Goal: Complete application form: Complete application form

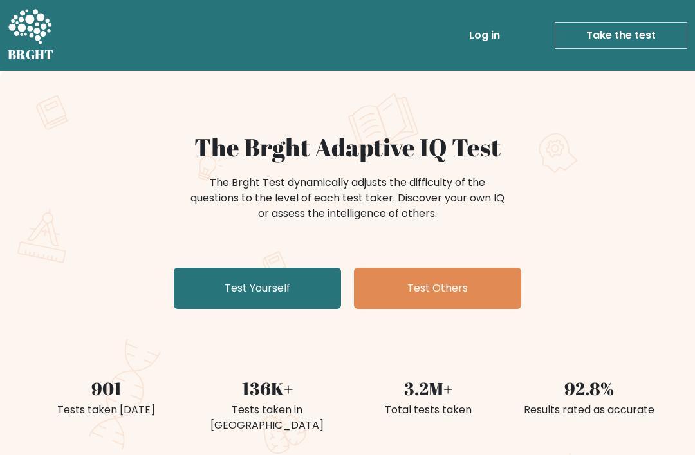
click at [227, 273] on link "Test Yourself" at bounding box center [257, 288] width 167 height 41
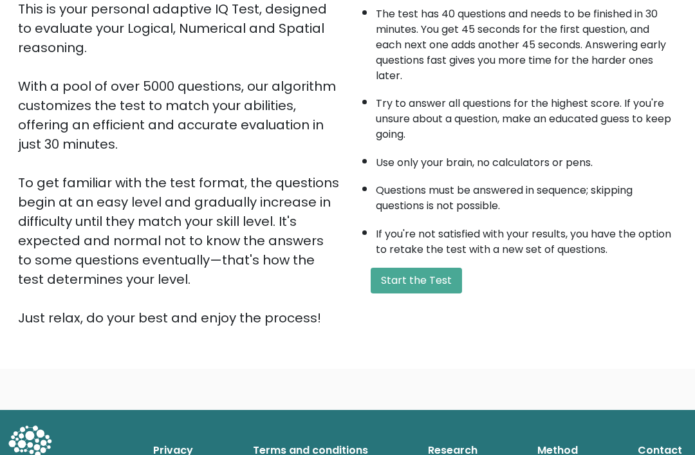
scroll to position [152, 0]
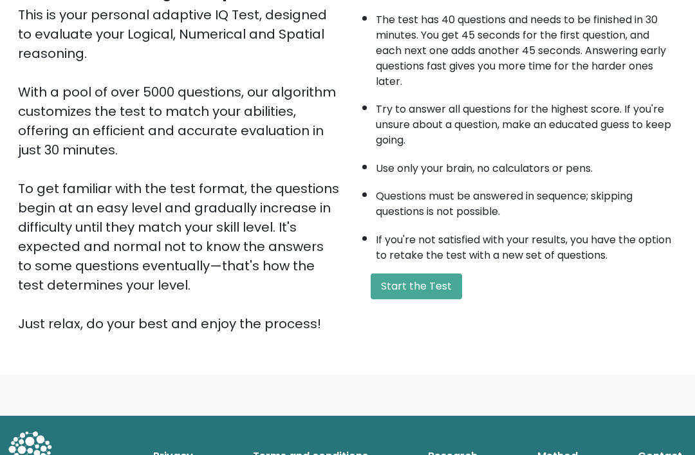
click at [381, 300] on button "Start the Test" at bounding box center [416, 287] width 91 height 26
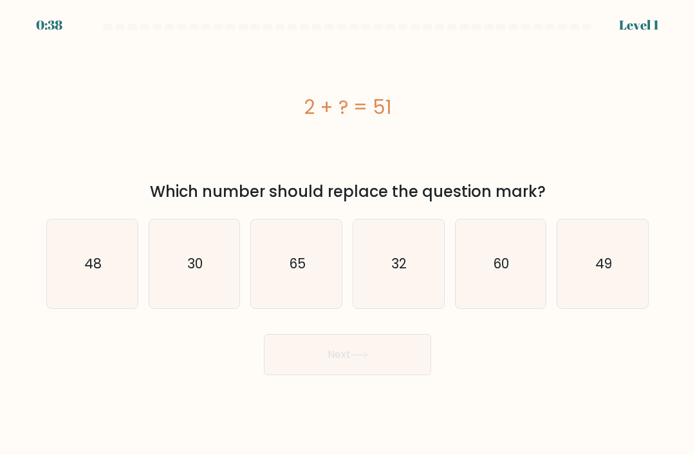
click at [620, 264] on icon "49" at bounding box center [602, 263] width 89 height 89
click at [348, 234] on input "f. 49" at bounding box center [347, 231] width 1 height 6
radio input "true"
click at [317, 375] on button "Next" at bounding box center [347, 354] width 167 height 41
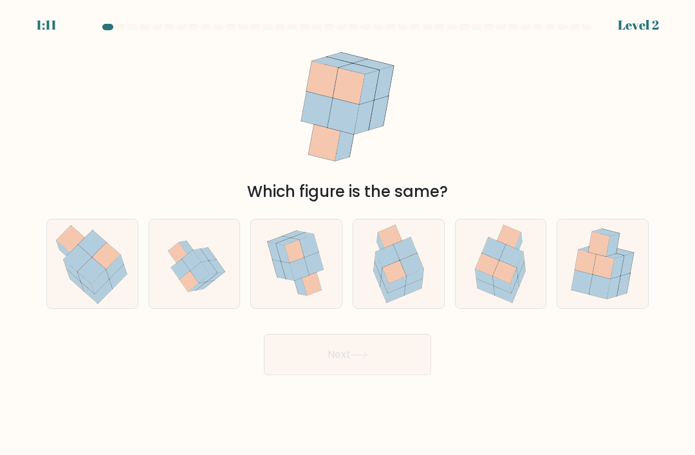
click at [466, 297] on icon at bounding box center [500, 263] width 69 height 89
click at [348, 234] on input "e." at bounding box center [347, 231] width 1 height 6
radio input "true"
click at [595, 254] on icon at bounding box center [599, 244] width 21 height 24
click at [348, 234] on input "f." at bounding box center [347, 231] width 1 height 6
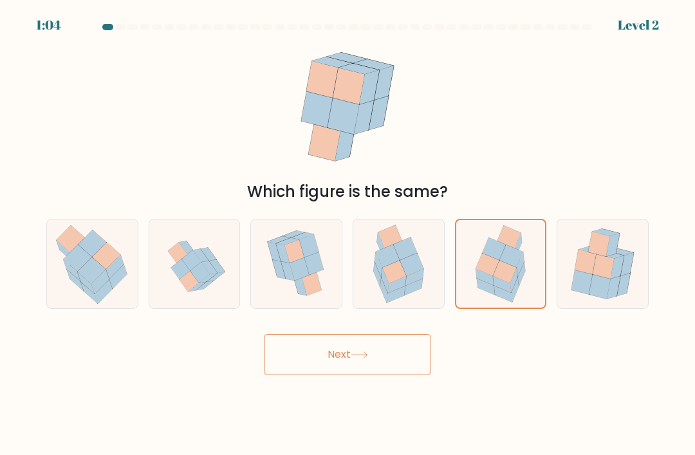
radio input "true"
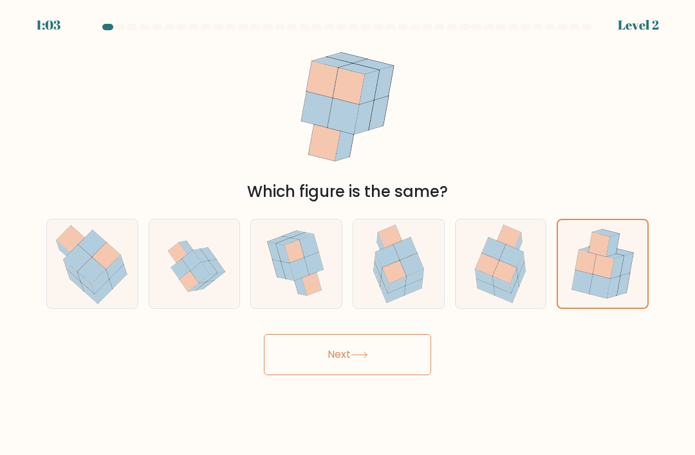
click at [516, 286] on icon at bounding box center [514, 280] width 8 height 24
click at [348, 234] on input "e." at bounding box center [347, 231] width 1 height 6
radio input "true"
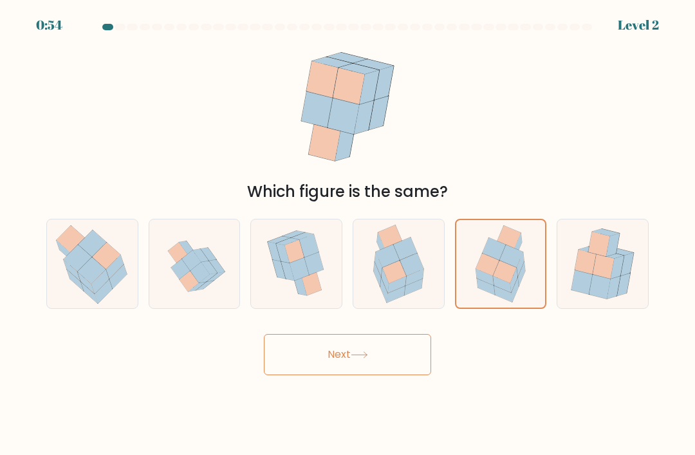
click at [281, 374] on button "Next" at bounding box center [347, 354] width 167 height 41
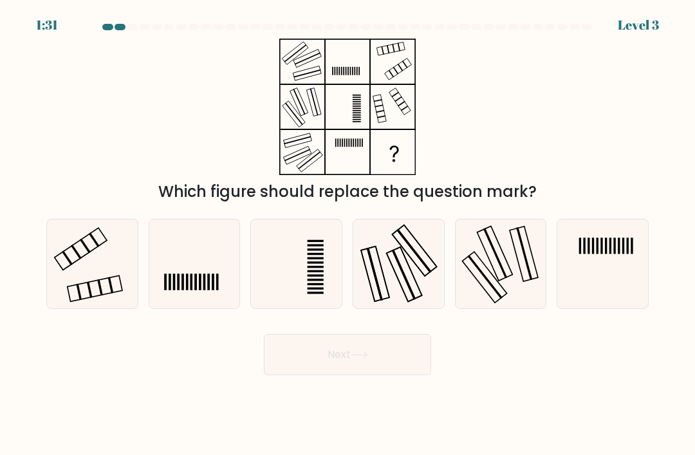
click at [114, 279] on icon at bounding box center [92, 263] width 89 height 89
click at [347, 234] on input "a." at bounding box center [347, 231] width 1 height 6
radio input "true"
click at [403, 375] on button "Next" at bounding box center [347, 354] width 167 height 41
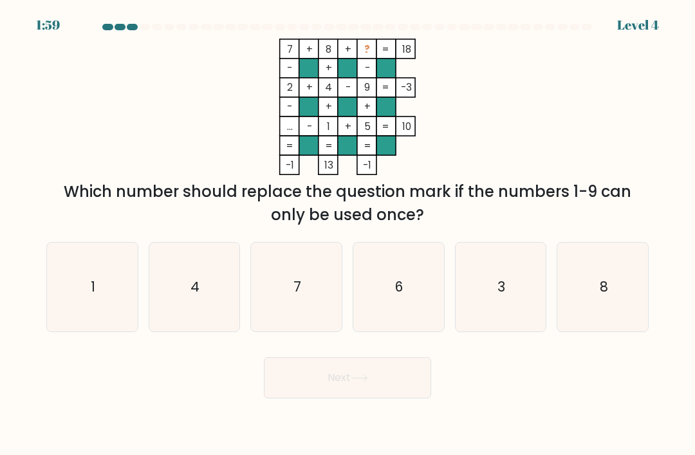
click at [536, 290] on icon "3" at bounding box center [500, 287] width 89 height 89
click at [348, 234] on input "e. 3" at bounding box center [347, 231] width 1 height 6
radio input "true"
click at [396, 398] on button "Next" at bounding box center [347, 377] width 167 height 41
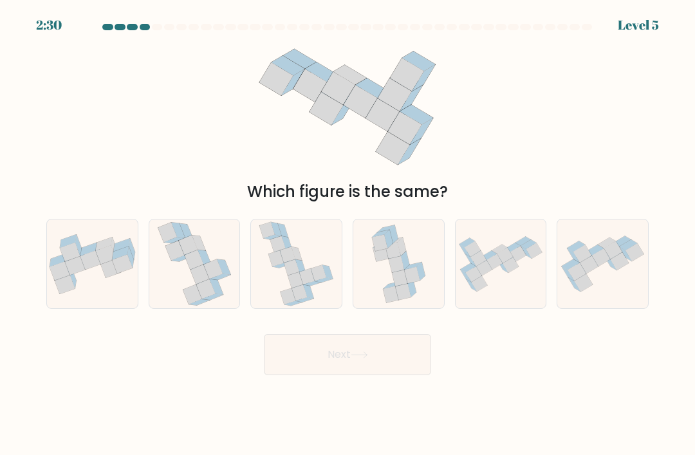
click at [496, 297] on icon at bounding box center [501, 264] width 91 height 65
click at [348, 234] on input "e." at bounding box center [347, 231] width 1 height 6
radio input "true"
click at [416, 375] on button "Next" at bounding box center [347, 354] width 167 height 41
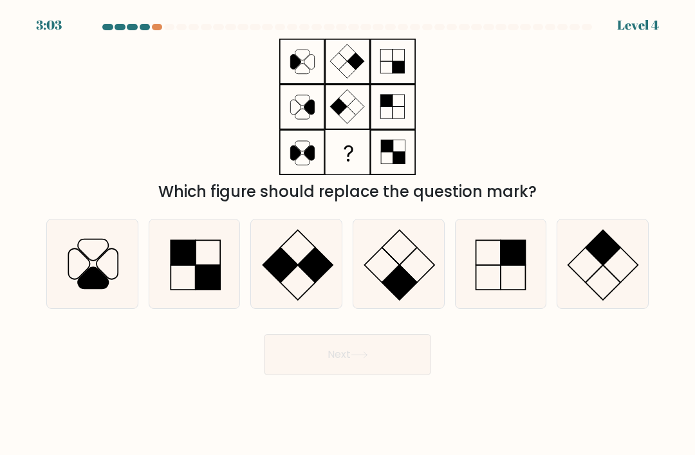
click at [302, 289] on icon at bounding box center [296, 263] width 89 height 89
click at [347, 234] on input "c." at bounding box center [347, 231] width 1 height 6
radio input "true"
click at [389, 371] on button "Next" at bounding box center [347, 354] width 167 height 41
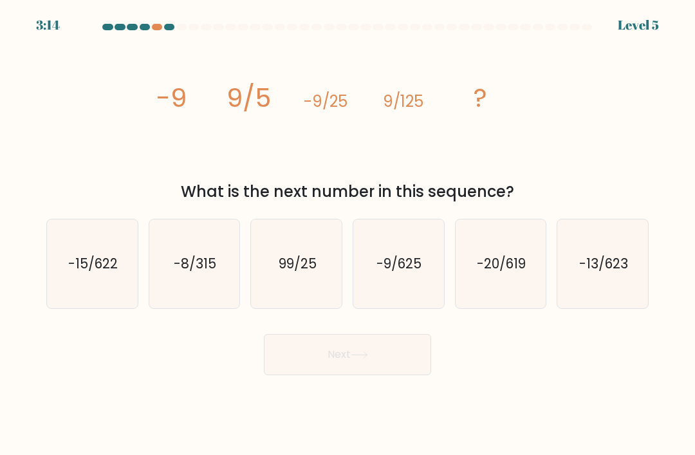
click at [403, 270] on text "-9/625" at bounding box center [399, 263] width 45 height 19
click at [348, 234] on input "d. -9/625" at bounding box center [347, 231] width 1 height 6
radio input "true"
click at [415, 375] on button "Next" at bounding box center [347, 354] width 167 height 41
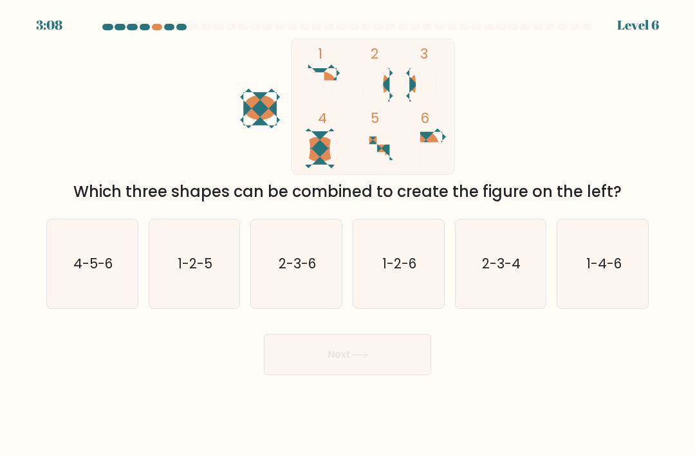
click at [539, 298] on icon "2-3-4" at bounding box center [500, 263] width 89 height 89
click at [348, 234] on input "e. 2-3-4" at bounding box center [347, 231] width 1 height 6
radio input "true"
click at [420, 355] on button "Next" at bounding box center [347, 354] width 167 height 41
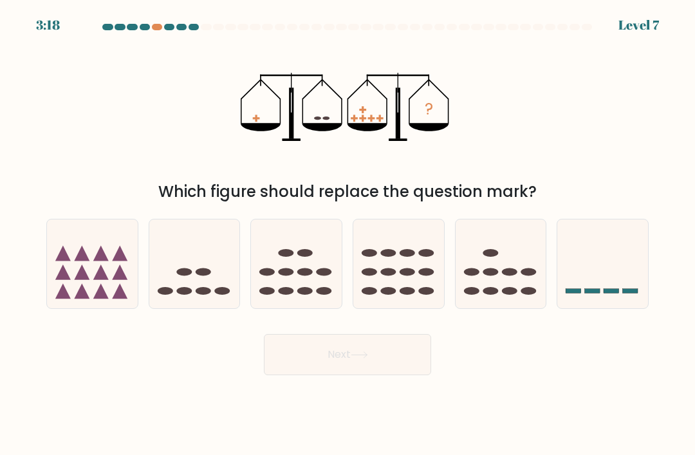
click at [309, 250] on icon at bounding box center [296, 263] width 91 height 75
click at [347, 234] on input "c." at bounding box center [347, 231] width 1 height 6
radio input "true"
click at [344, 369] on button "Next" at bounding box center [347, 354] width 167 height 41
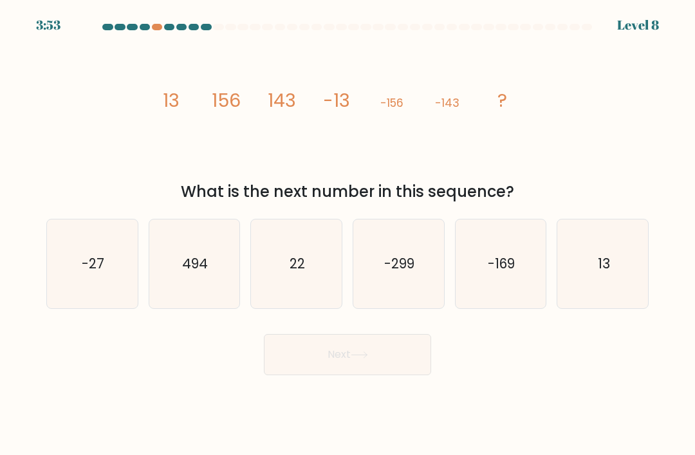
click at [151, 245] on icon "494" at bounding box center [194, 263] width 89 height 89
click at [347, 234] on input "b. 494" at bounding box center [347, 231] width 1 height 6
radio input "true"
click at [415, 375] on button "Next" at bounding box center [347, 354] width 167 height 41
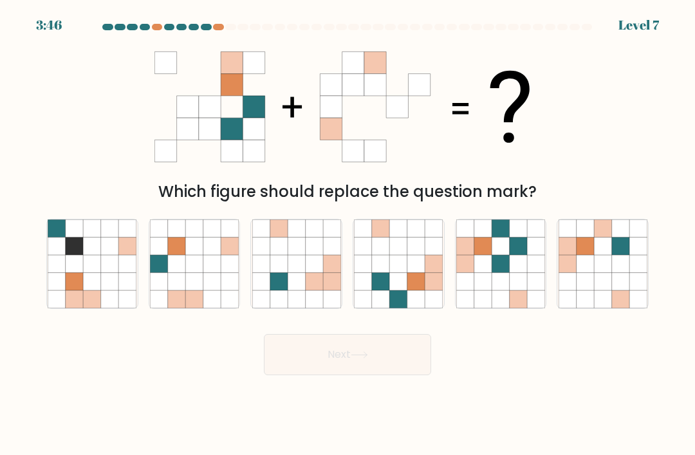
click at [642, 308] on icon at bounding box center [637, 298] width 17 height 17
click at [348, 234] on input "f." at bounding box center [347, 231] width 1 height 6
radio input "true"
click at [394, 361] on button "Next" at bounding box center [347, 354] width 167 height 41
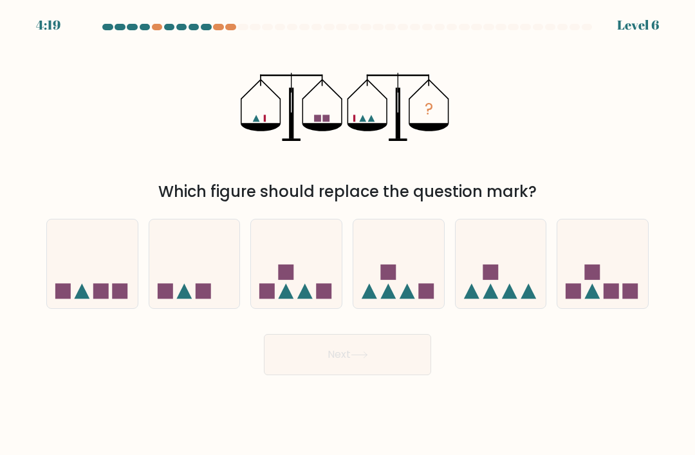
click at [111, 277] on icon at bounding box center [92, 263] width 91 height 75
click at [347, 234] on input "a." at bounding box center [347, 231] width 1 height 6
radio input "true"
click at [378, 357] on button "Next" at bounding box center [347, 354] width 167 height 41
click at [86, 256] on icon at bounding box center [92, 264] width 89 height 74
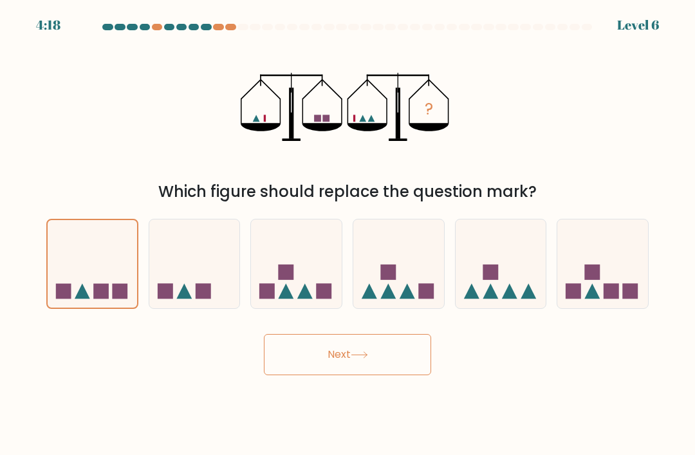
click at [347, 234] on input "a." at bounding box center [347, 231] width 1 height 6
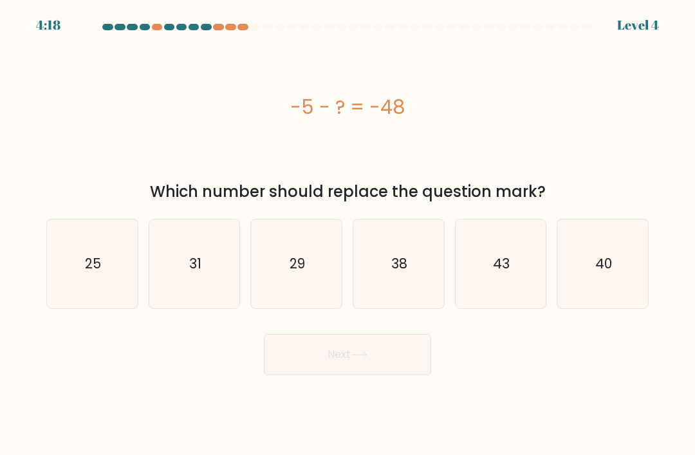
click at [74, 264] on icon "25" at bounding box center [92, 263] width 89 height 89
click at [347, 234] on input "a. 25" at bounding box center [347, 231] width 1 height 6
radio input "true"
click at [73, 264] on icon "25" at bounding box center [92, 264] width 88 height 88
click at [347, 234] on input "a. 25" at bounding box center [347, 231] width 1 height 6
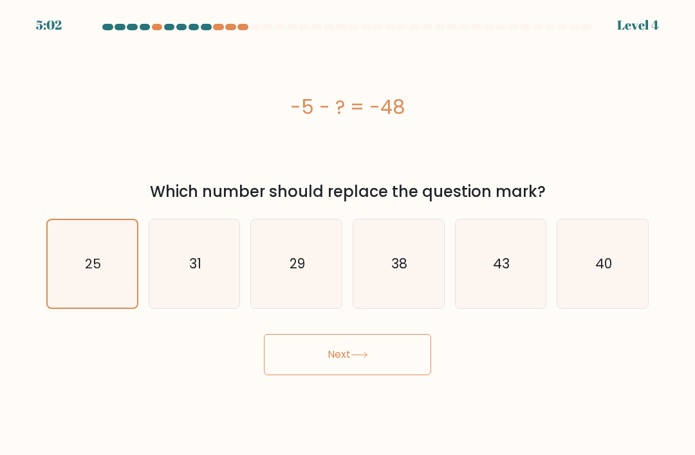
click at [377, 340] on button "Next" at bounding box center [347, 354] width 167 height 41
click at [82, 247] on icon "25" at bounding box center [92, 264] width 88 height 88
click at [347, 234] on input "a. 25" at bounding box center [347, 231] width 1 height 6
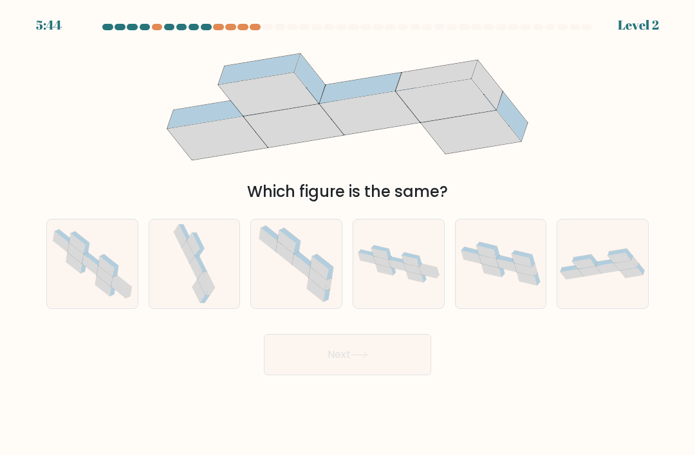
click at [78, 246] on icon at bounding box center [92, 263] width 91 height 79
click at [347, 234] on input "a." at bounding box center [347, 231] width 1 height 6
radio input "true"
click at [377, 334] on button "Next" at bounding box center [347, 354] width 167 height 41
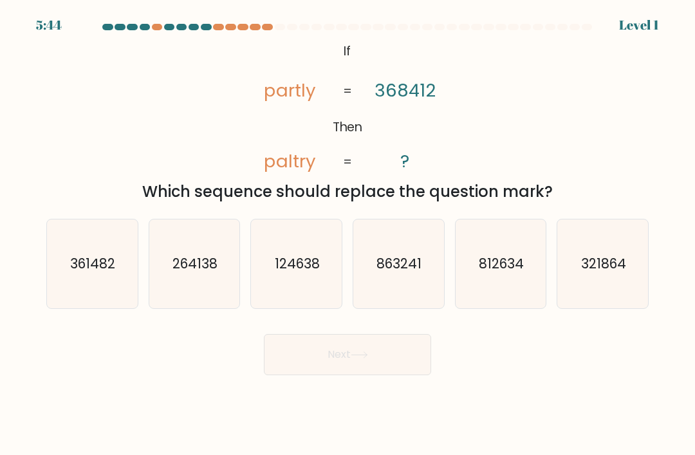
click at [384, 334] on button "Next" at bounding box center [347, 354] width 167 height 41
click at [388, 334] on button "Next" at bounding box center [347, 354] width 167 height 41
click at [386, 334] on button "Next" at bounding box center [347, 354] width 167 height 41
click at [385, 334] on button "Next" at bounding box center [347, 354] width 167 height 41
click at [384, 334] on button "Next" at bounding box center [347, 354] width 167 height 41
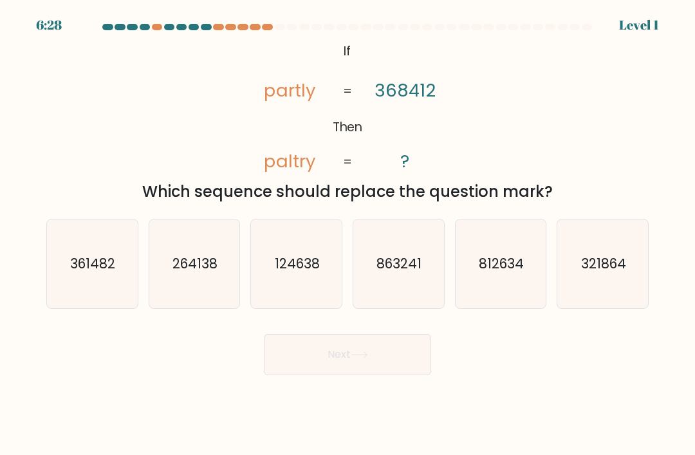
click at [61, 234] on icon "361482" at bounding box center [92, 263] width 89 height 89
click at [347, 234] on input "a. 361482" at bounding box center [347, 231] width 1 height 6
radio input "true"
click at [385, 334] on button "Next" at bounding box center [347, 354] width 167 height 41
click at [63, 235] on icon "361482" at bounding box center [92, 264] width 88 height 88
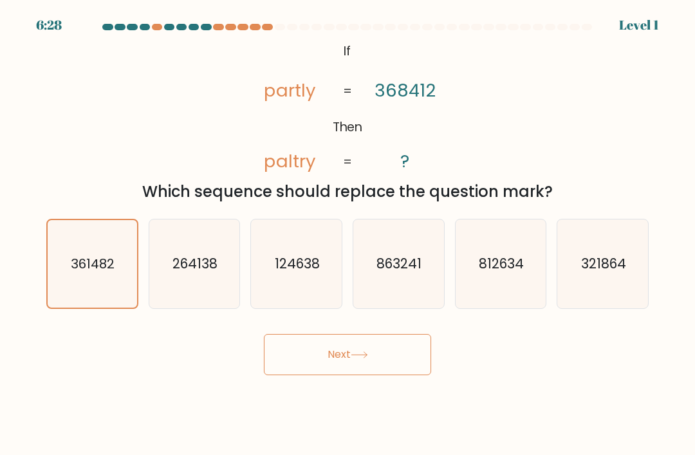
click at [347, 234] on input "a. 361482" at bounding box center [347, 231] width 1 height 6
click at [385, 334] on button "Next" at bounding box center [347, 354] width 167 height 41
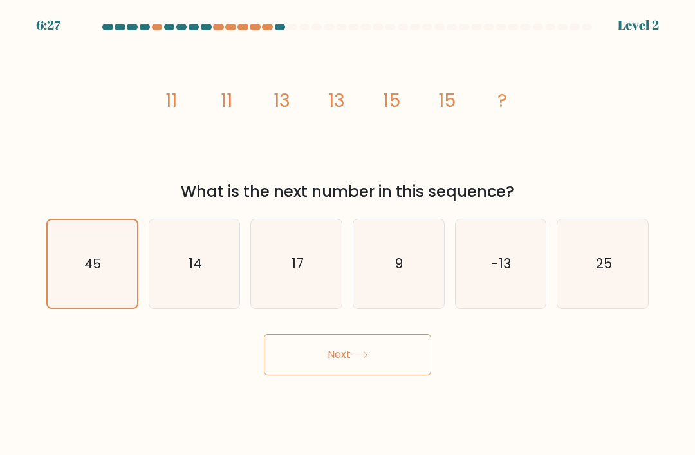
click at [403, 334] on button "Next" at bounding box center [347, 354] width 167 height 41
click at [77, 247] on icon "45" at bounding box center [92, 264] width 88 height 88
click at [347, 234] on input "a. 45" at bounding box center [347, 231] width 1 height 6
click at [395, 334] on button "Next" at bounding box center [347, 354] width 167 height 41
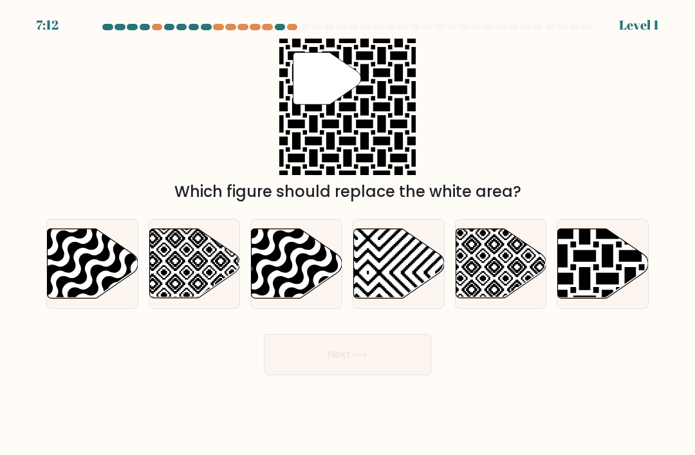
scroll to position [0, 0]
click at [69, 270] on icon at bounding box center [93, 263] width 91 height 69
click at [347, 234] on input "a." at bounding box center [347, 231] width 1 height 6
radio input "true"
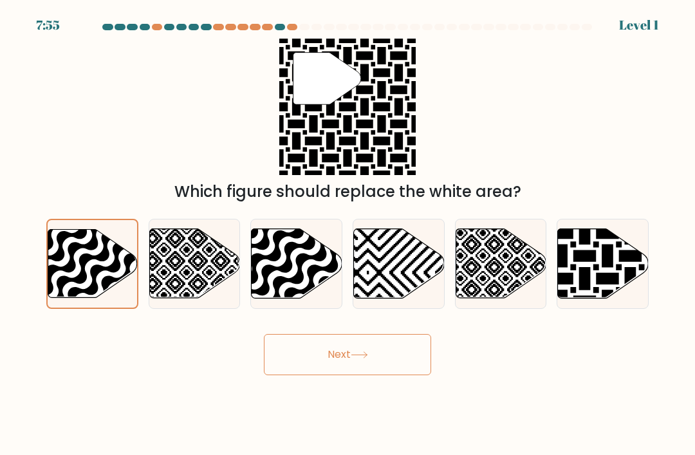
click at [385, 375] on button "Next" at bounding box center [347, 354] width 167 height 41
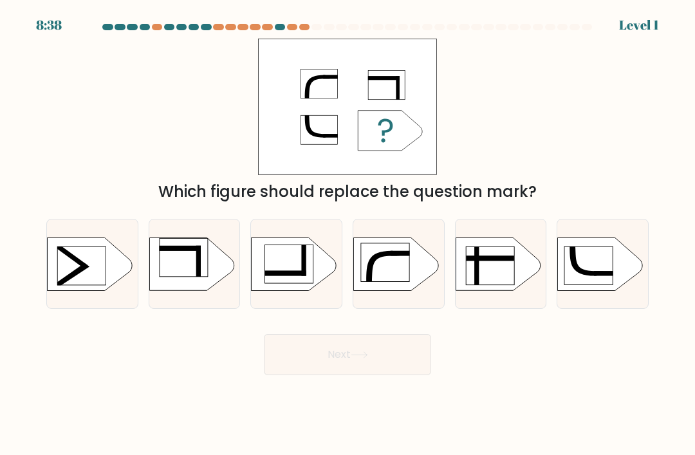
click at [69, 269] on rect at bounding box center [70, 256] width 33 height 26
click at [347, 234] on input "a." at bounding box center [347, 231] width 1 height 6
radio input "true"
click at [382, 375] on button "Next" at bounding box center [347, 354] width 167 height 41
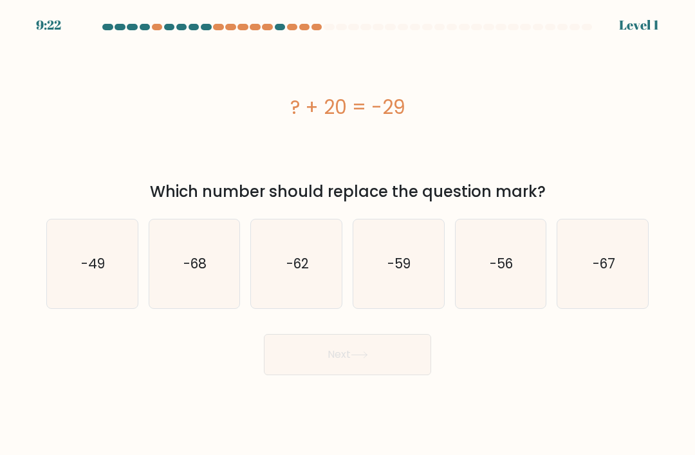
click at [69, 263] on icon "-49" at bounding box center [92, 263] width 89 height 89
click at [347, 234] on input "a. -49" at bounding box center [347, 231] width 1 height 6
radio input "true"
click at [409, 375] on button "Next" at bounding box center [347, 354] width 167 height 41
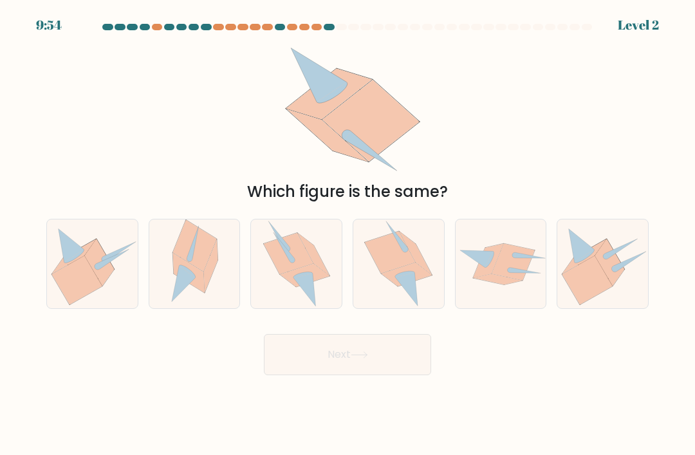
click at [427, 294] on icon at bounding box center [398, 263] width 68 height 89
click at [348, 234] on input "d." at bounding box center [347, 231] width 1 height 6
radio input "true"
click at [401, 375] on button "Next" at bounding box center [347, 354] width 167 height 41
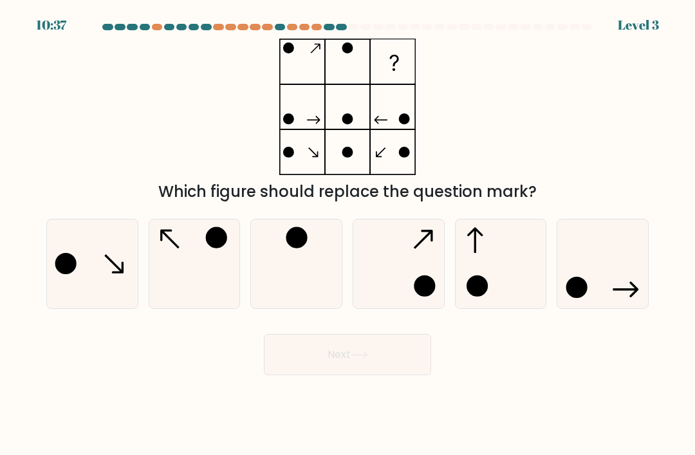
click at [62, 272] on circle at bounding box center [66, 263] width 19 height 19
click at [347, 234] on input "a." at bounding box center [347, 231] width 1 height 6
radio input "true"
click at [407, 371] on button "Next" at bounding box center [347, 354] width 167 height 41
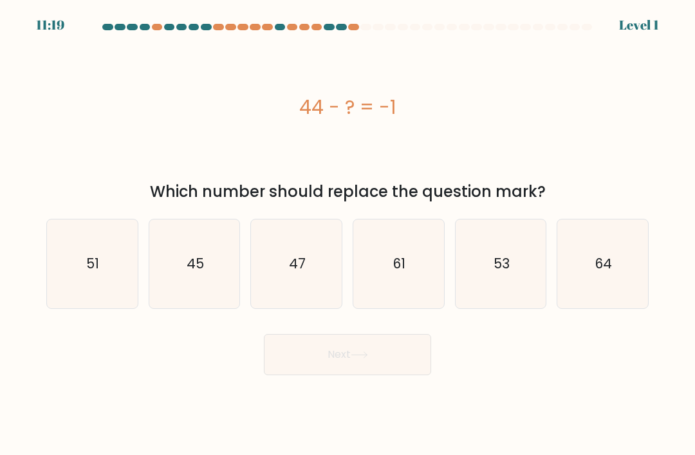
click at [74, 282] on icon "51" at bounding box center [92, 263] width 89 height 89
click at [347, 234] on input "a. 51" at bounding box center [347, 231] width 1 height 6
radio input "true"
click at [415, 375] on button "Next" at bounding box center [347, 354] width 167 height 41
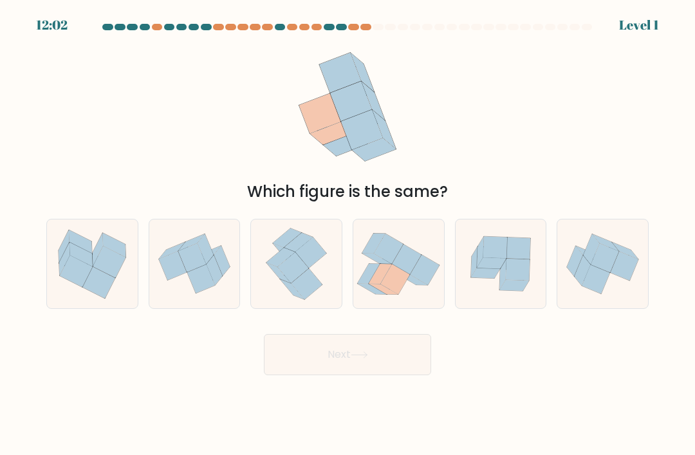
click at [71, 280] on icon at bounding box center [76, 271] width 33 height 32
click at [347, 234] on input "a." at bounding box center [347, 231] width 1 height 6
radio input "true"
click at [418, 366] on button "Next" at bounding box center [347, 354] width 167 height 41
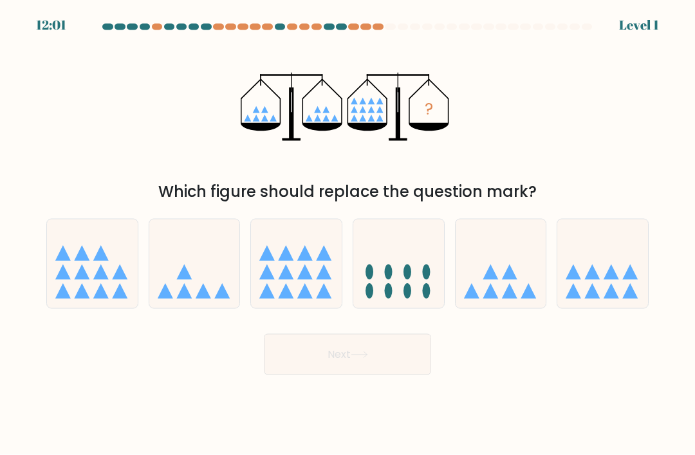
scroll to position [41, 0]
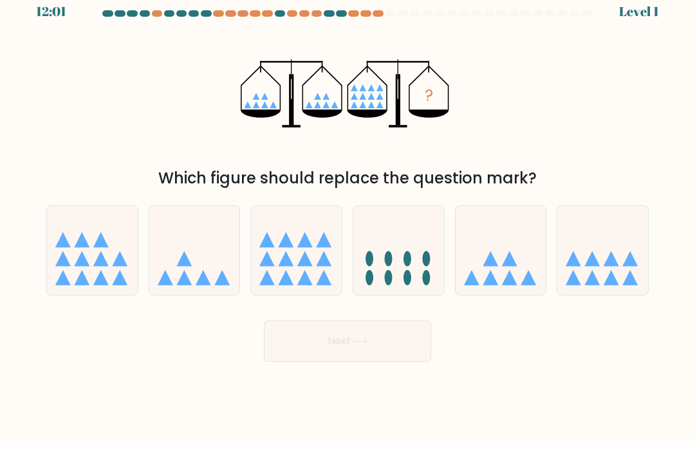
click at [75, 263] on div at bounding box center [92, 264] width 92 height 90
click at [347, 234] on input "a." at bounding box center [347, 231] width 1 height 6
radio input "true"
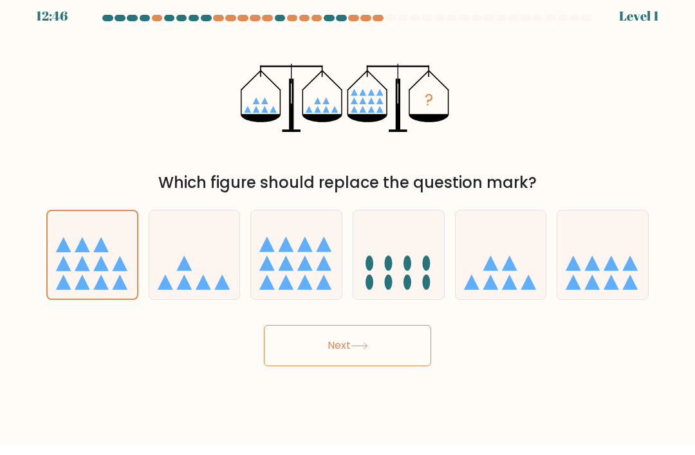
click at [407, 334] on button "Next" at bounding box center [347, 354] width 167 height 41
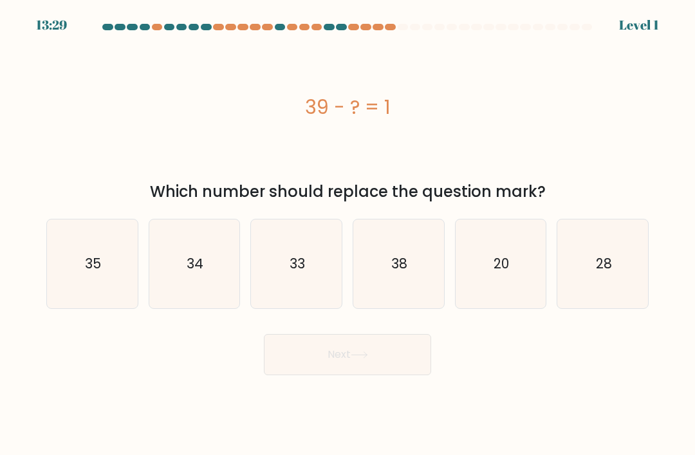
click at [80, 248] on icon "35" at bounding box center [92, 263] width 89 height 89
click at [347, 234] on input "a. 35" at bounding box center [347, 231] width 1 height 6
radio input "true"
click at [410, 337] on button "Next" at bounding box center [347, 354] width 167 height 41
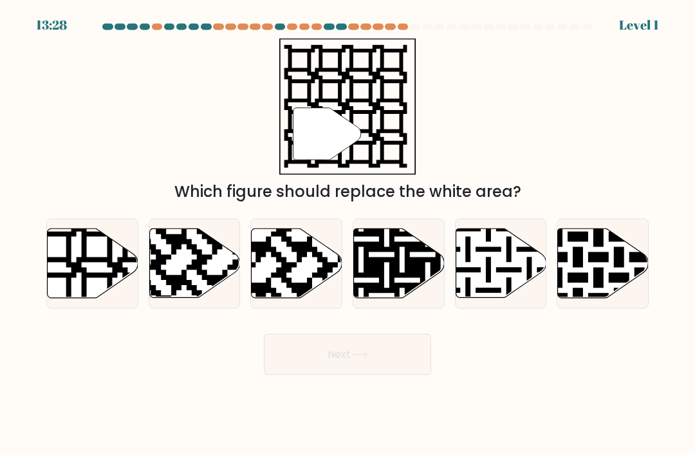
scroll to position [0, 0]
click at [84, 302] on icon at bounding box center [117, 227] width 164 height 164
click at [347, 234] on input "a." at bounding box center [347, 231] width 1 height 6
radio input "true"
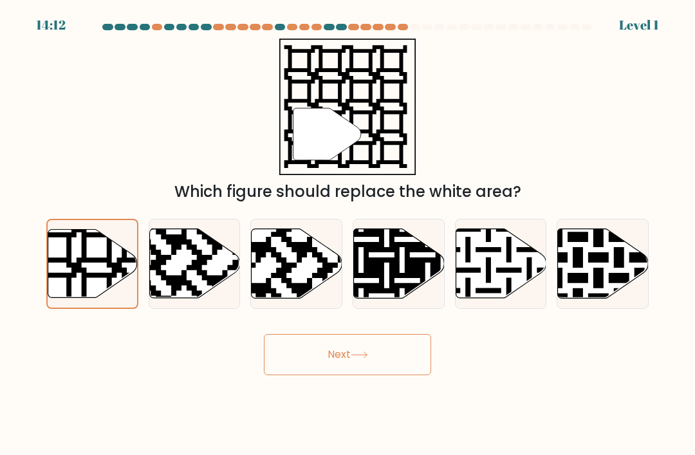
click at [395, 352] on button "Next" at bounding box center [347, 354] width 167 height 41
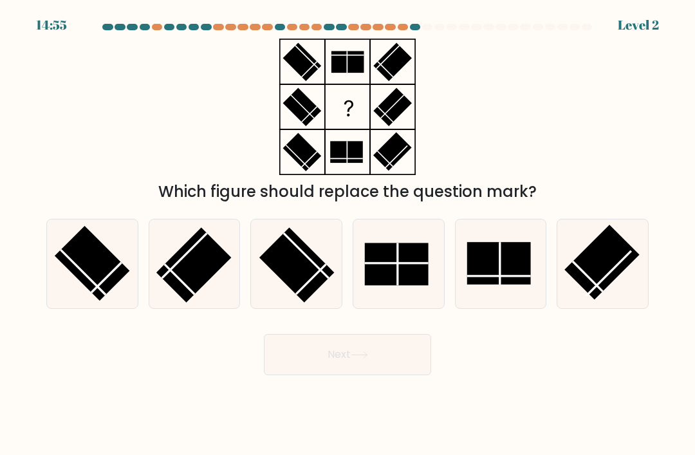
click at [73, 277] on rect at bounding box center [92, 263] width 75 height 75
click at [347, 234] on input "a." at bounding box center [347, 231] width 1 height 6
radio input "true"
click at [439, 375] on div "Next" at bounding box center [348, 349] width 618 height 51
click at [430, 366] on button "Next" at bounding box center [347, 354] width 167 height 41
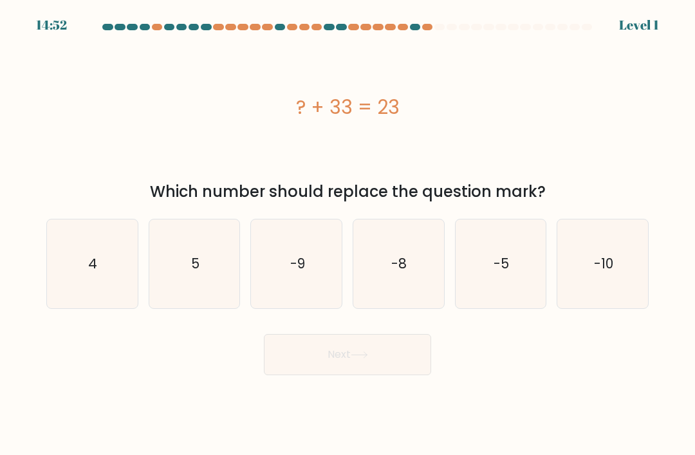
click at [74, 265] on icon "4" at bounding box center [92, 263] width 89 height 89
click at [347, 234] on input "a. 4" at bounding box center [347, 231] width 1 height 6
radio input "true"
click at [404, 369] on button "Next" at bounding box center [347, 354] width 167 height 41
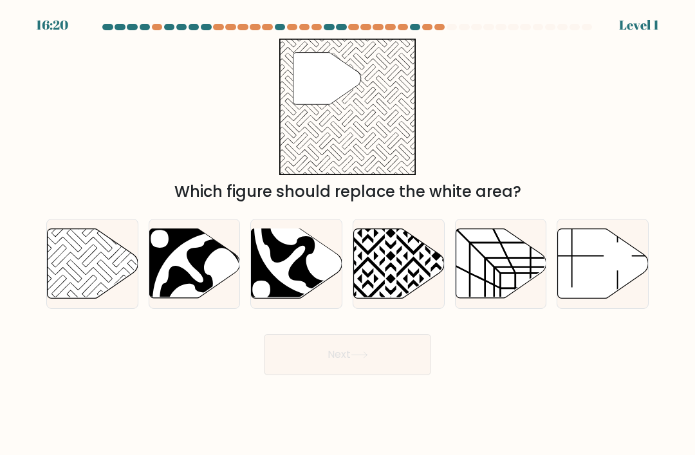
click at [74, 259] on icon at bounding box center [93, 263] width 91 height 69
click at [347, 234] on input "a." at bounding box center [347, 231] width 1 height 6
radio input "true"
click at [403, 375] on button "Next" at bounding box center [347, 354] width 167 height 41
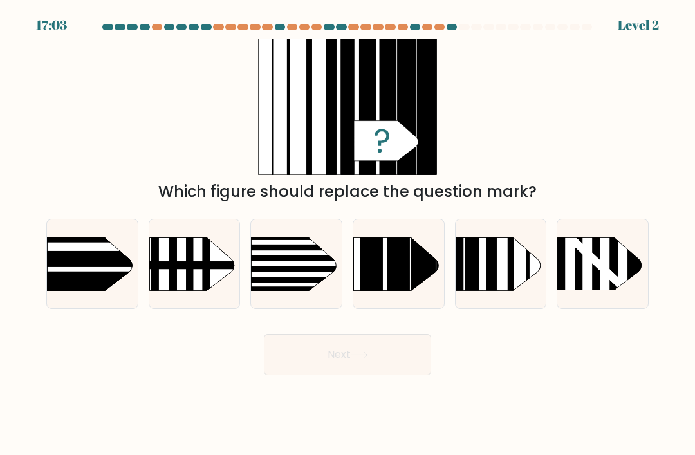
click at [71, 279] on rect at bounding box center [34, 226] width 235 height 180
click at [347, 234] on input "a." at bounding box center [347, 231] width 1 height 6
radio input "true"
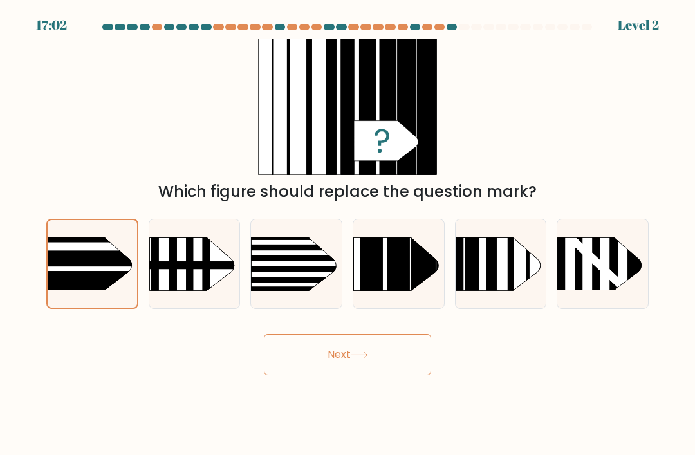
click at [405, 375] on button "Next" at bounding box center [347, 354] width 167 height 41
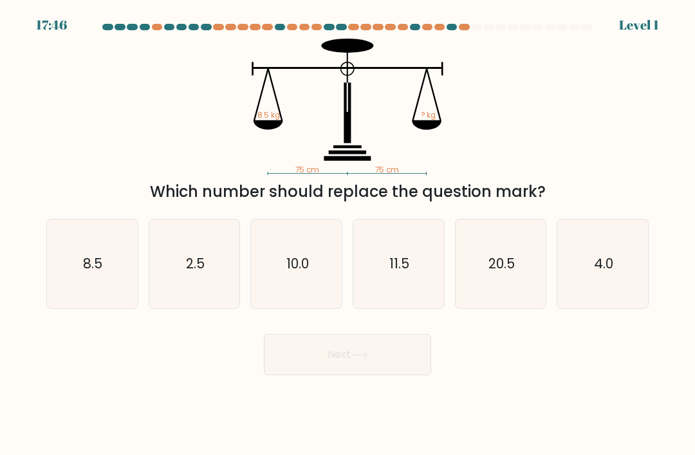
click at [69, 266] on icon "8.5" at bounding box center [92, 263] width 89 height 89
click at [347, 234] on input "a. 8.5" at bounding box center [347, 231] width 1 height 6
radio input "true"
click at [401, 375] on button "Next" at bounding box center [347, 354] width 167 height 41
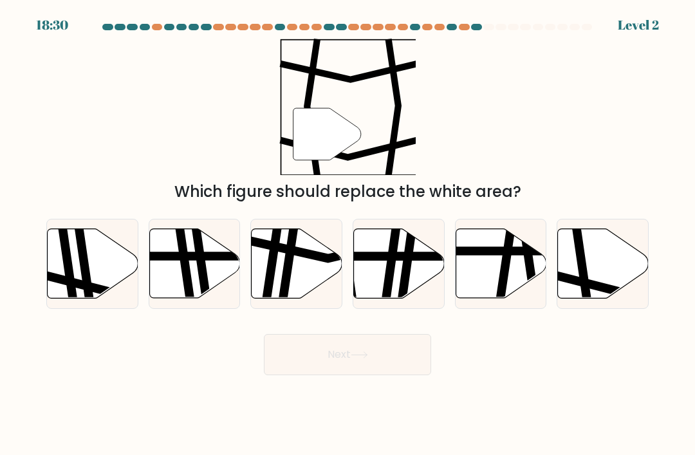
click at [70, 290] on icon at bounding box center [69, 227] width 14 height 183
click at [347, 234] on input "a." at bounding box center [347, 231] width 1 height 6
radio input "true"
click at [410, 375] on button "Next" at bounding box center [347, 354] width 167 height 41
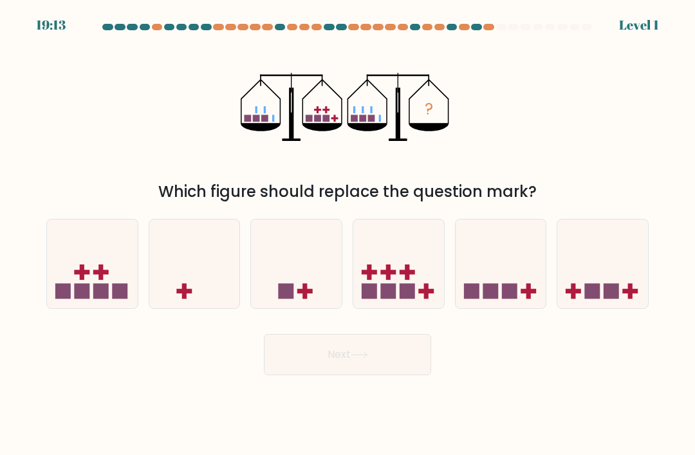
click at [60, 281] on icon at bounding box center [92, 263] width 91 height 75
click at [347, 234] on input "a." at bounding box center [347, 231] width 1 height 6
radio input "true"
click at [405, 375] on button "Next" at bounding box center [347, 354] width 167 height 41
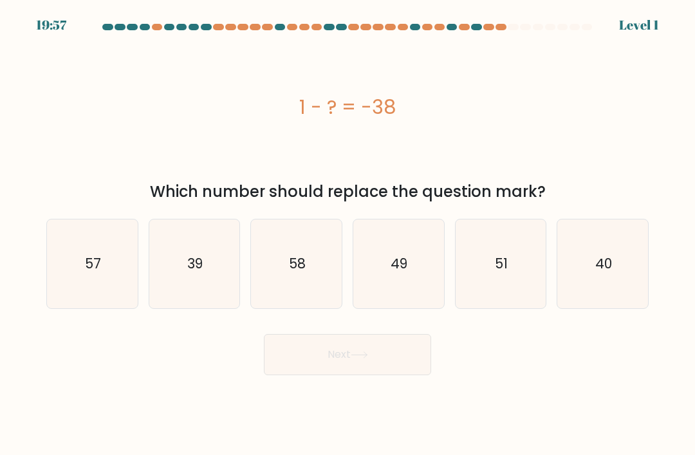
click at [66, 293] on icon "57" at bounding box center [92, 263] width 89 height 89
click at [347, 234] on input "a. 57" at bounding box center [347, 231] width 1 height 6
radio input "true"
click at [405, 368] on button "Next" at bounding box center [347, 354] width 167 height 41
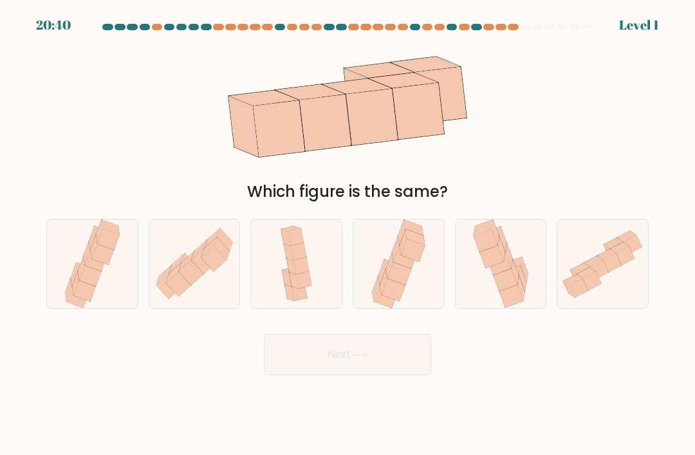
click at [62, 278] on icon at bounding box center [92, 263] width 60 height 89
click at [347, 234] on input "a." at bounding box center [347, 231] width 1 height 6
radio input "true"
click at [400, 372] on button "Next" at bounding box center [347, 354] width 167 height 41
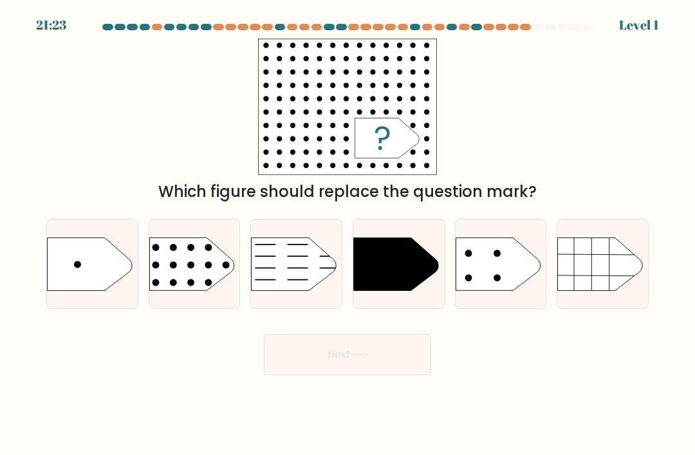
click at [75, 286] on icon at bounding box center [89, 263] width 85 height 53
click at [347, 234] on input "a." at bounding box center [347, 231] width 1 height 6
radio input "true"
click at [423, 363] on button "Next" at bounding box center [347, 354] width 167 height 41
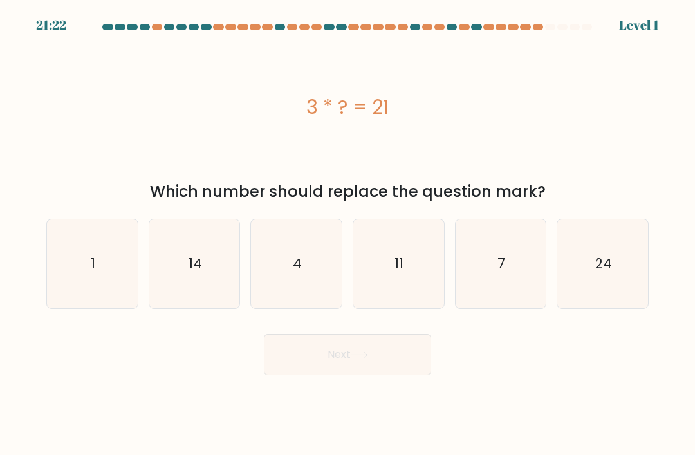
click at [70, 279] on icon "1" at bounding box center [92, 263] width 89 height 89
click at [347, 234] on input "a. 1" at bounding box center [347, 231] width 1 height 6
radio input "true"
click at [416, 375] on button "Next" at bounding box center [347, 354] width 167 height 41
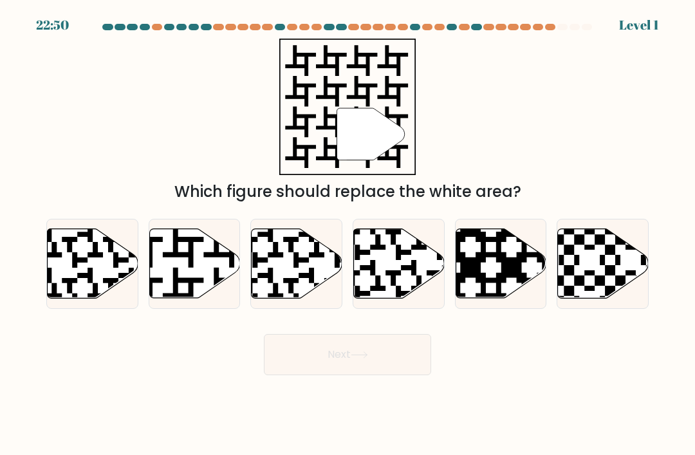
click at [78, 277] on icon at bounding box center [93, 263] width 91 height 69
click at [347, 234] on input "a." at bounding box center [347, 231] width 1 height 6
radio input "true"
click at [420, 375] on button "Next" at bounding box center [347, 354] width 167 height 41
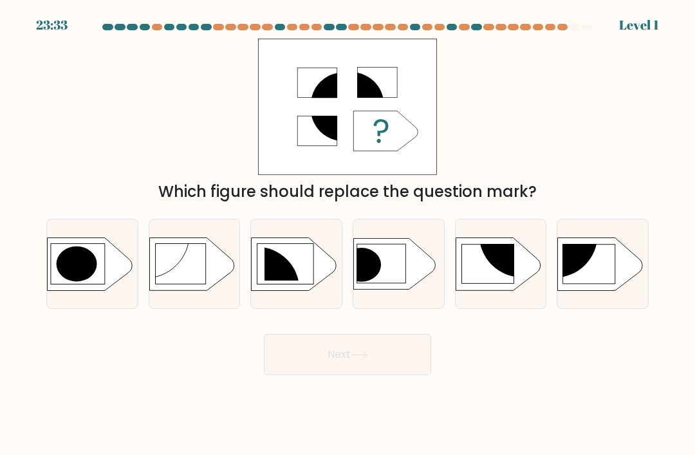
click at [76, 268] on ellipse at bounding box center [77, 263] width 41 height 35
click at [347, 234] on input "a." at bounding box center [347, 231] width 1 height 6
radio input "true"
click at [421, 367] on button "Next" at bounding box center [347, 354] width 167 height 41
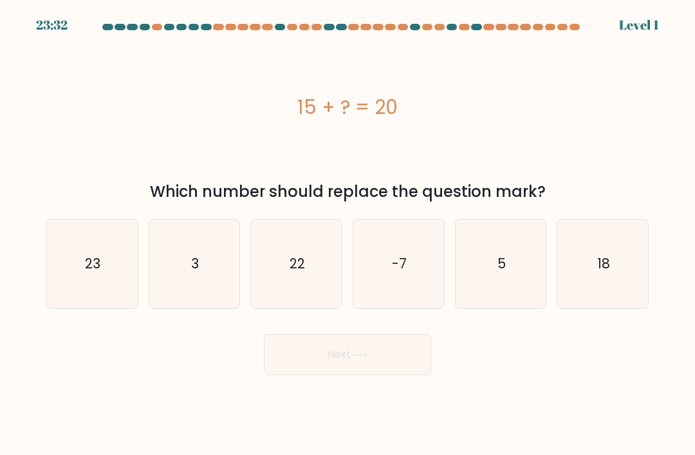
click at [76, 279] on icon "23" at bounding box center [92, 263] width 89 height 89
click at [347, 234] on input "a. 23" at bounding box center [347, 231] width 1 height 6
radio input "true"
click at [416, 368] on button "Next" at bounding box center [347, 354] width 167 height 41
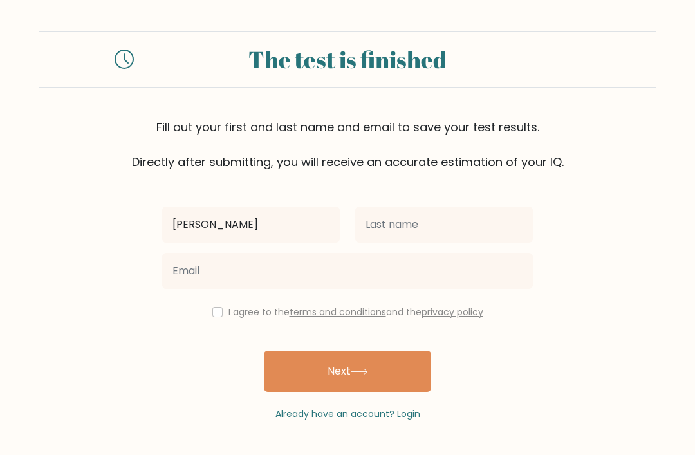
type input "[PERSON_NAME]"
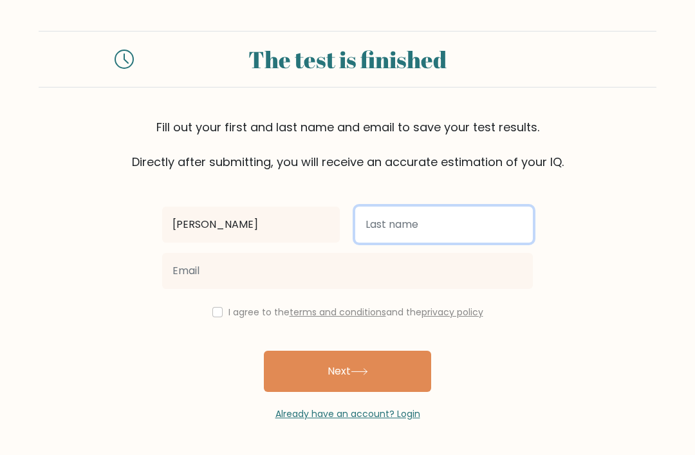
click at [486, 235] on input "text" at bounding box center [444, 225] width 178 height 36
type input "c"
type input "[PERSON_NAME]"
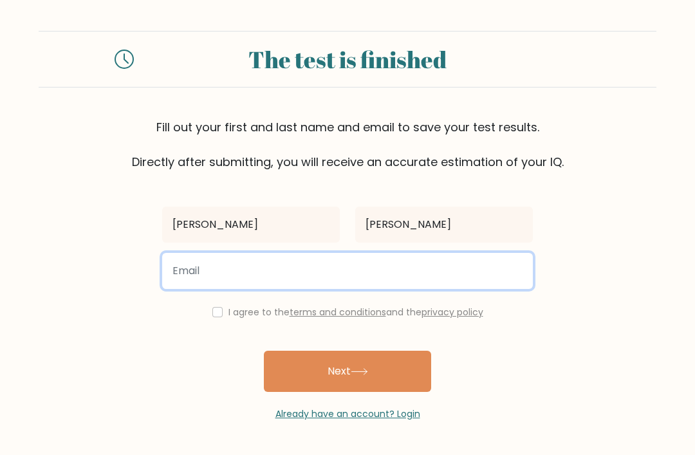
click at [191, 275] on input "email" at bounding box center [347, 271] width 371 height 36
type input "[EMAIL_ADDRESS][DOMAIN_NAME]"
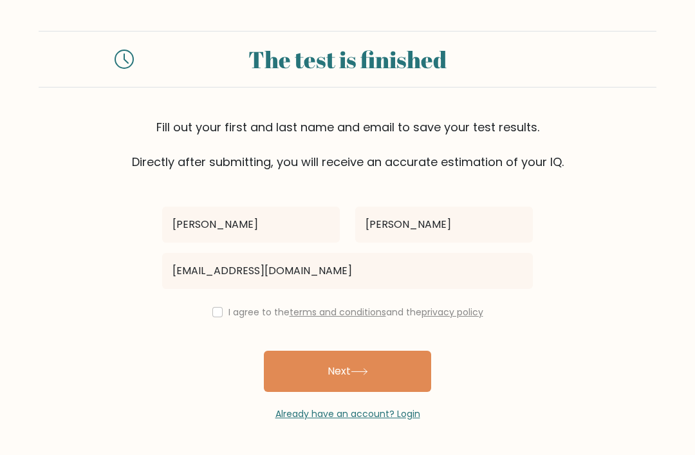
click at [281, 366] on button "Next" at bounding box center [347, 371] width 167 height 41
click at [215, 315] on input "checkbox" at bounding box center [217, 312] width 10 height 10
checkbox input "true"
click at [282, 373] on button "Next" at bounding box center [347, 371] width 167 height 41
